Goal: Find contact information: Find contact information

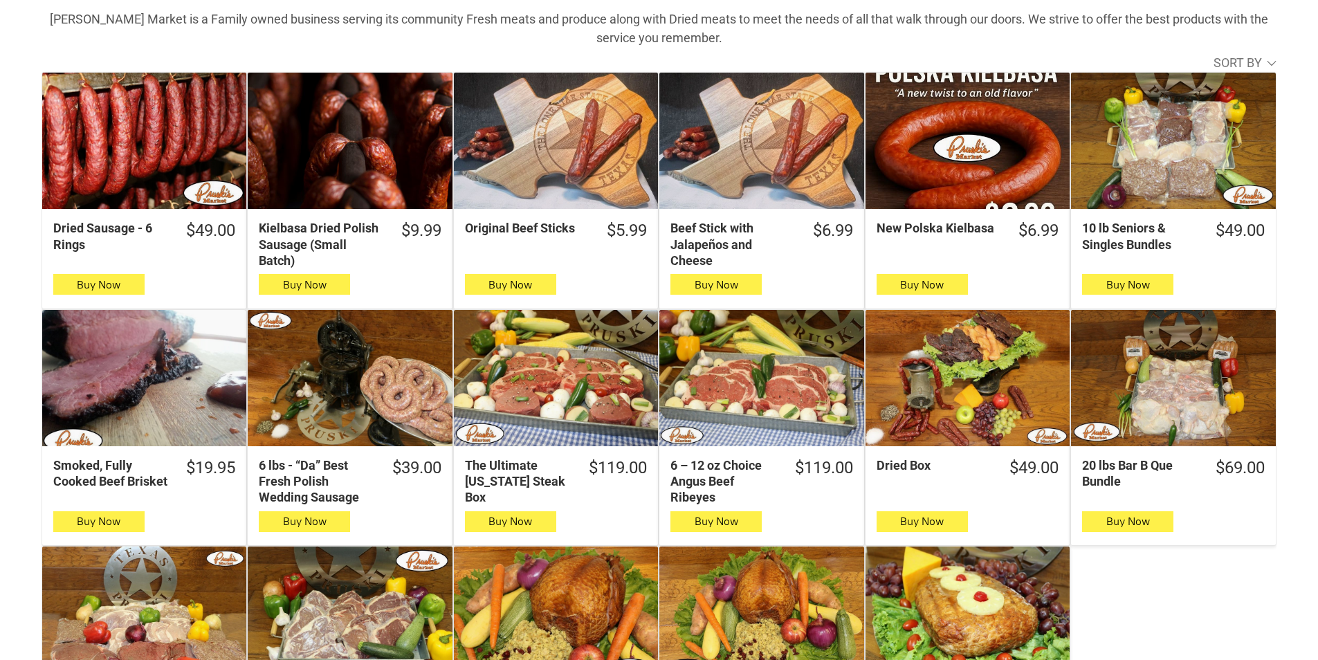
scroll to position [415, 0]
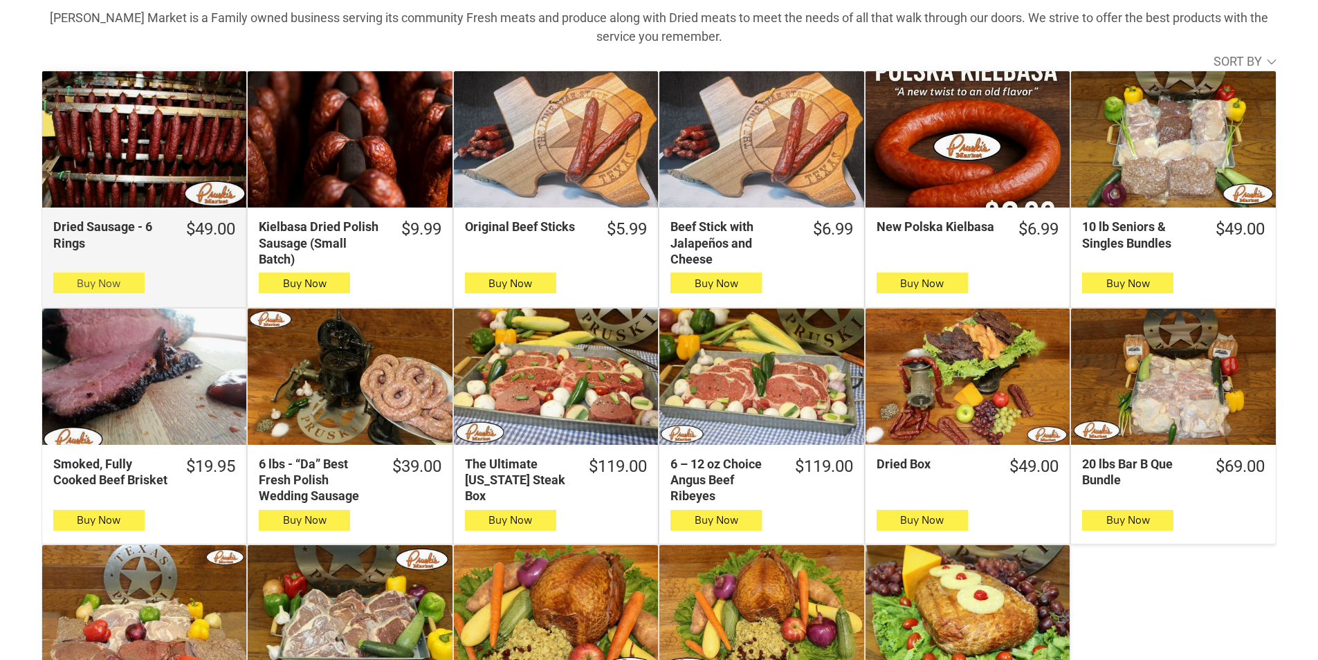
click at [118, 293] on button "Buy Now" at bounding box center [98, 283] width 91 height 21
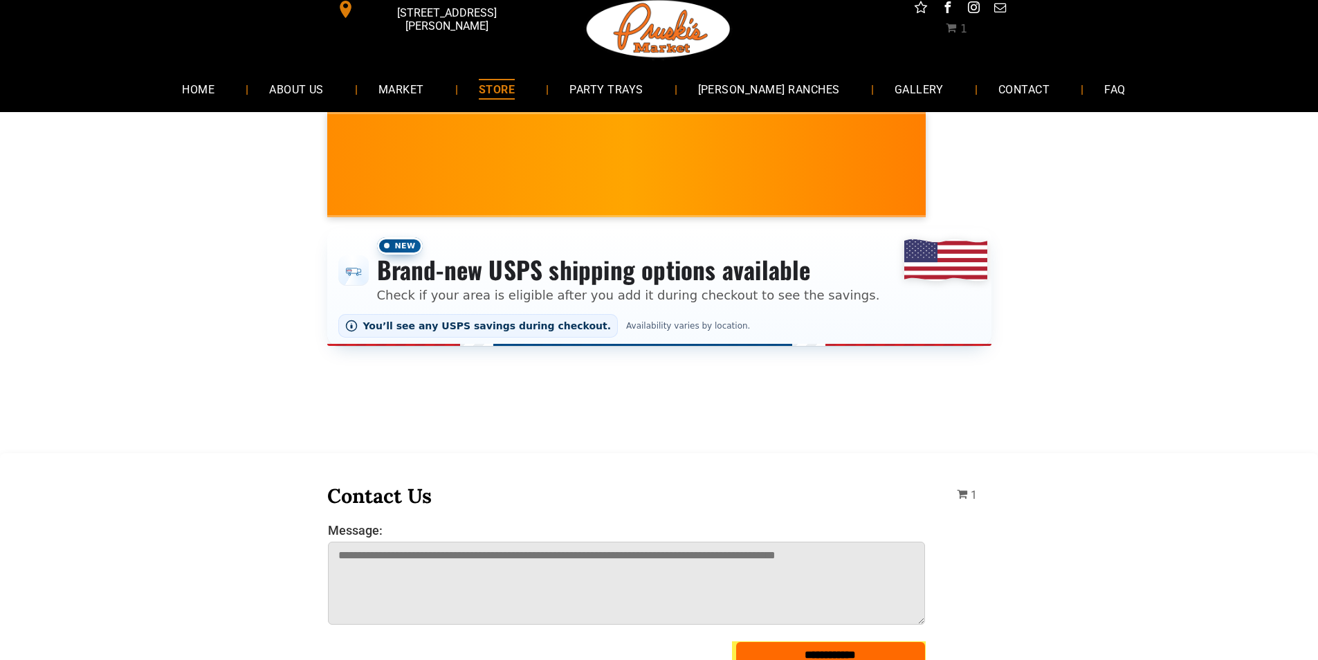
scroll to position [0, 0]
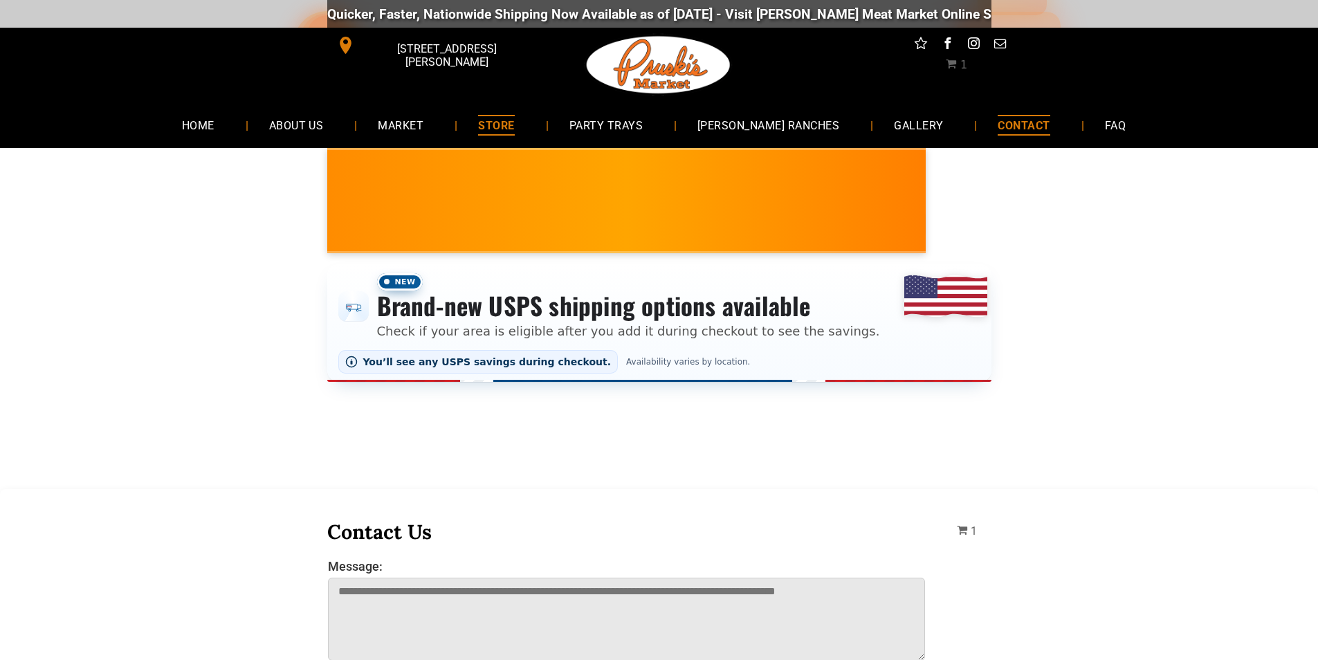
click at [998, 129] on span "CONTACT" at bounding box center [1024, 125] width 52 height 20
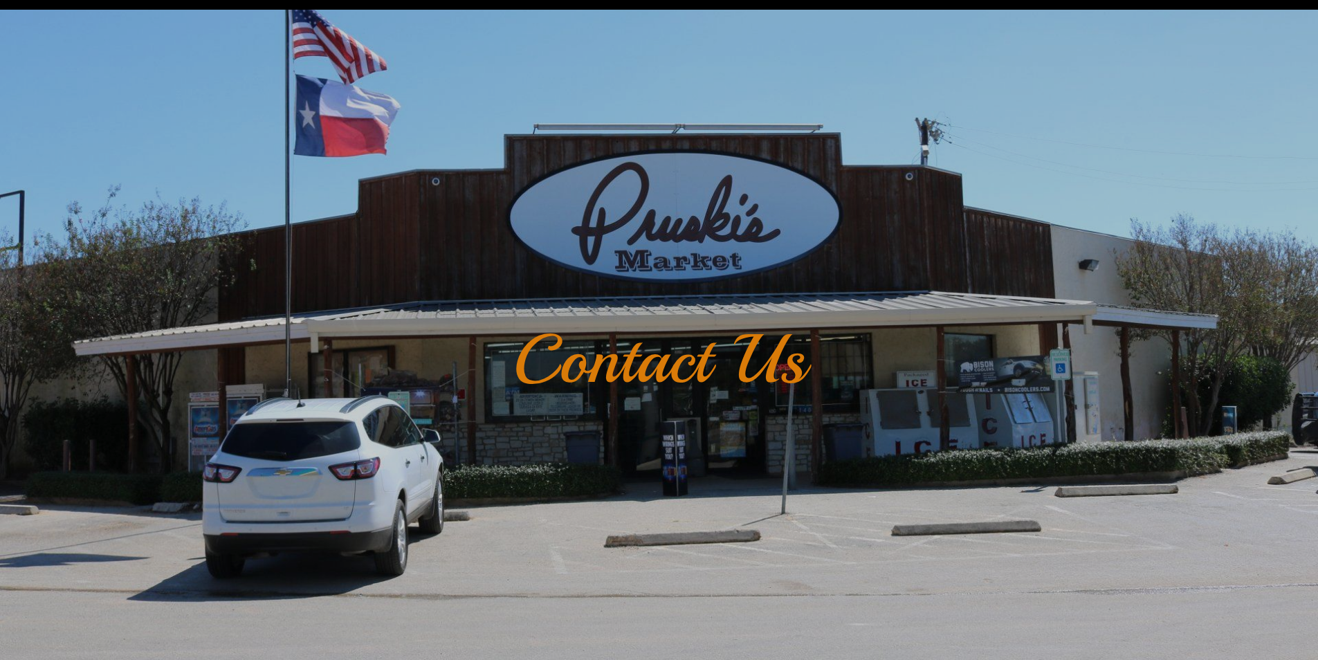
scroll to position [69, 0]
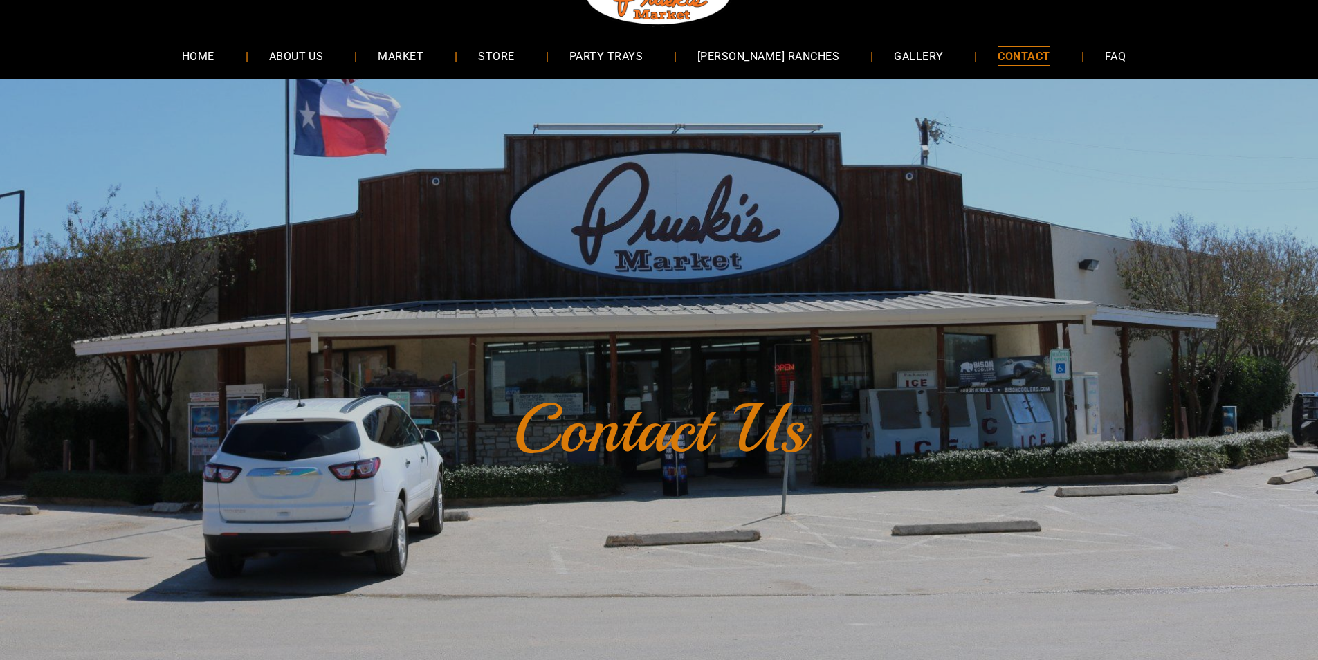
click at [998, 53] on span "CONTACT" at bounding box center [1024, 56] width 52 height 20
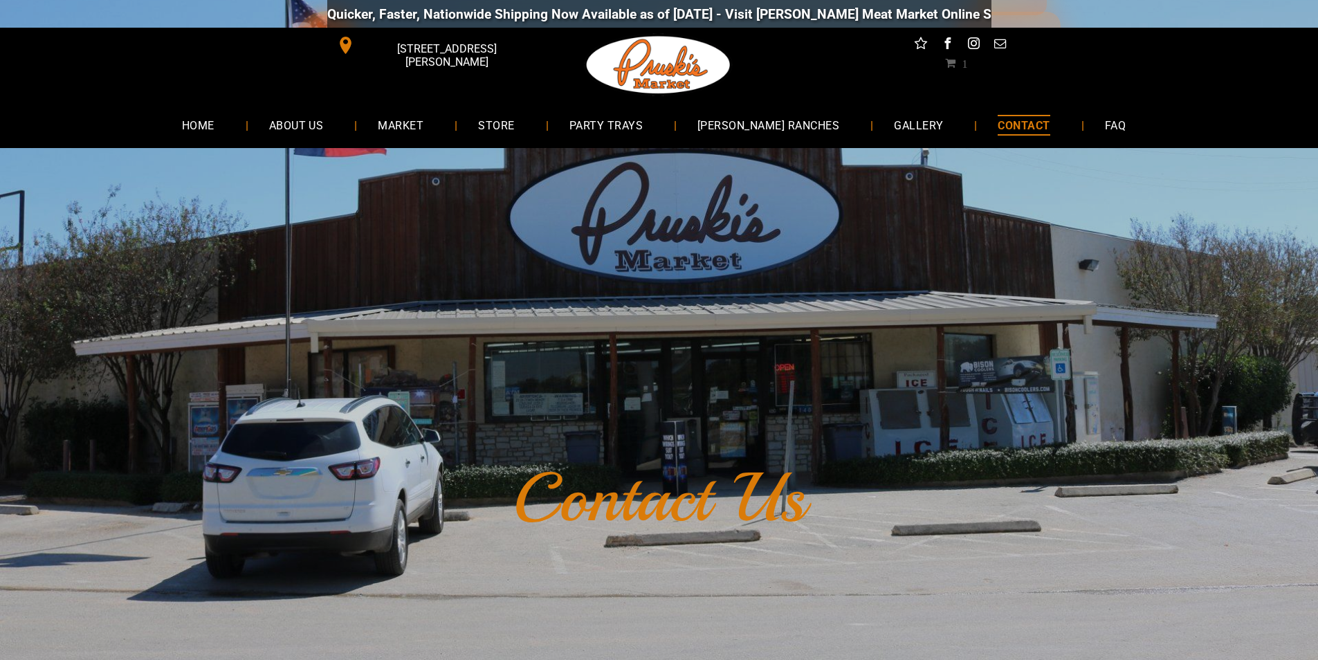
drag, startPoint x: 445, startPoint y: 52, endPoint x: 444, endPoint y: 71, distance: 19.4
click at [445, 52] on span "[STREET_ADDRESS][PERSON_NAME]" at bounding box center [446, 55] width 179 height 40
